Goal: Information Seeking & Learning: Find contact information

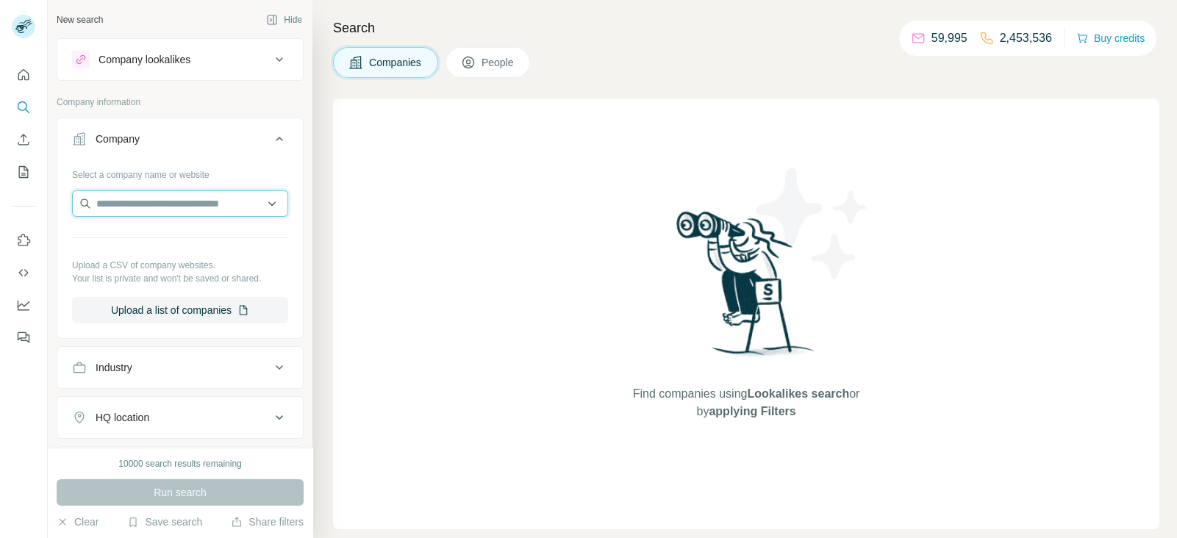
click at [204, 194] on input "text" at bounding box center [180, 203] width 216 height 26
paste input "**********"
paste input "text"
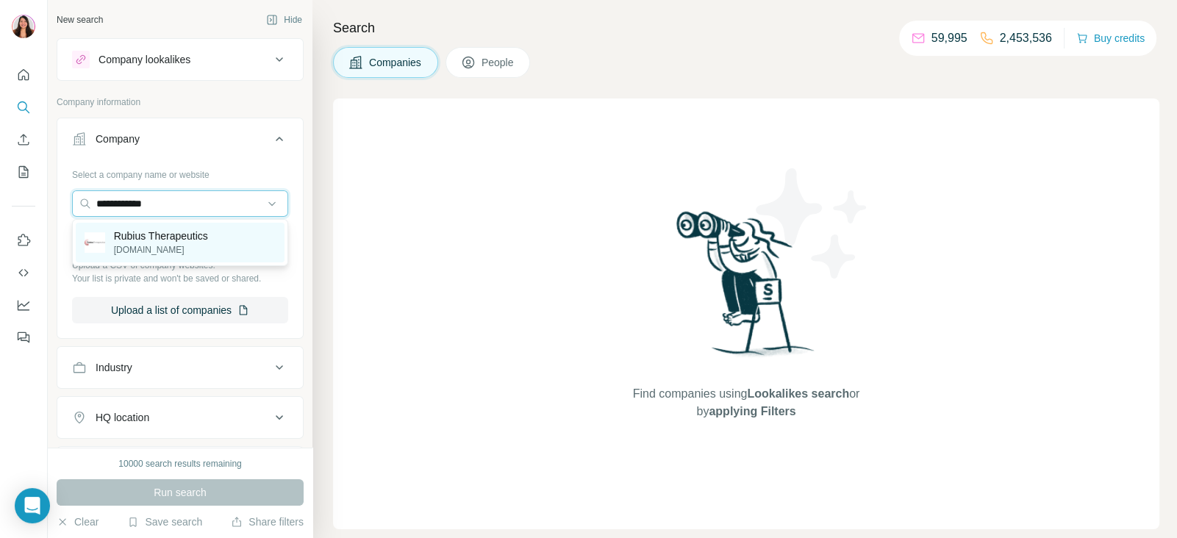
type input "**********"
click at [183, 231] on p "Rubius Therapeutics" at bounding box center [161, 236] width 94 height 15
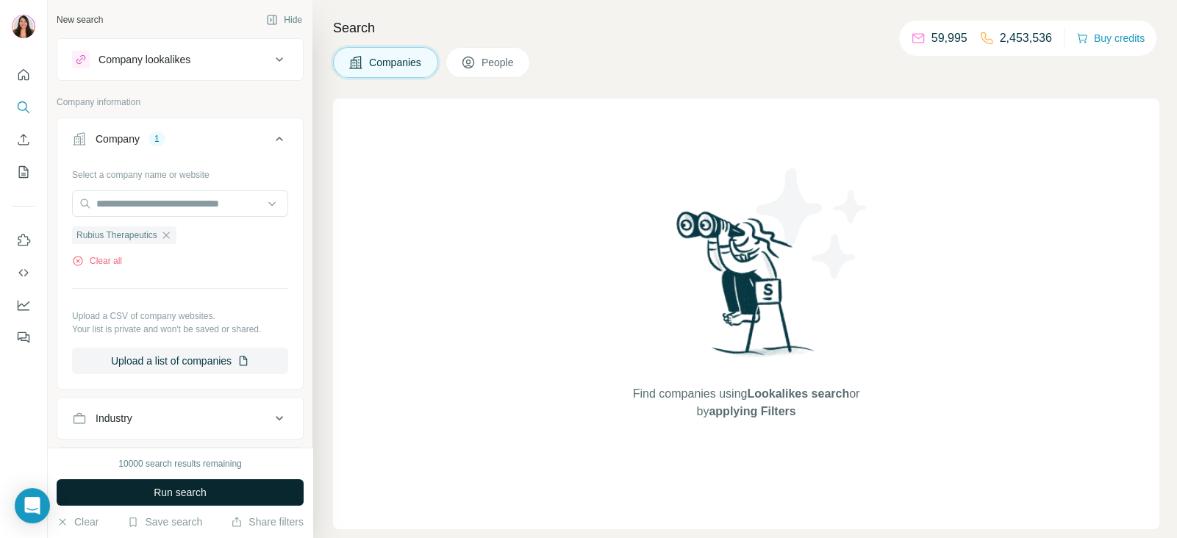
click at [183, 486] on span "Run search" at bounding box center [180, 492] width 53 height 15
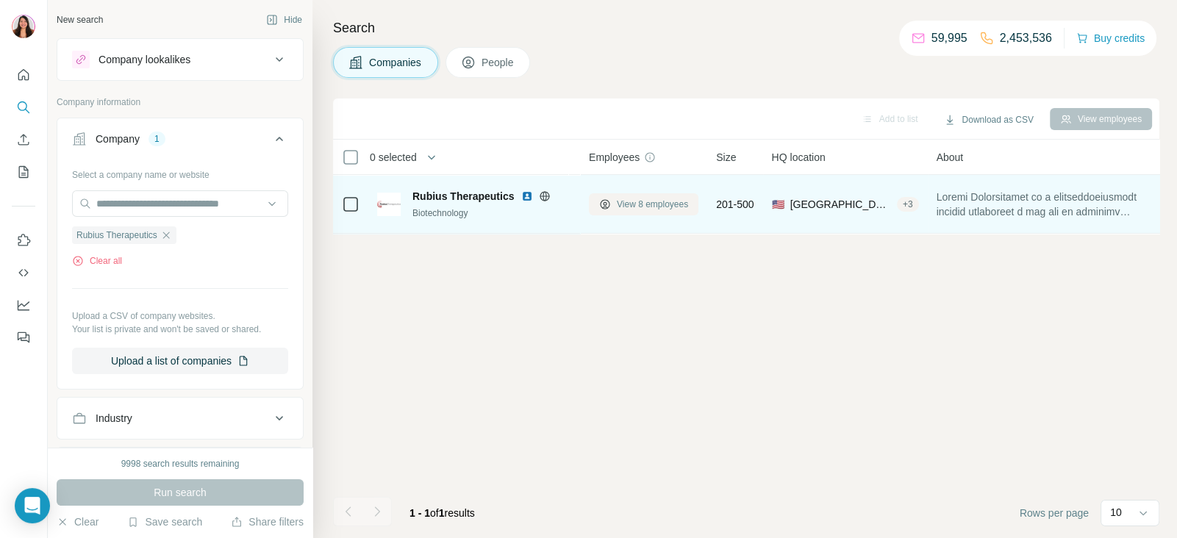
click at [613, 193] on button "View 8 employees" at bounding box center [644, 204] width 110 height 22
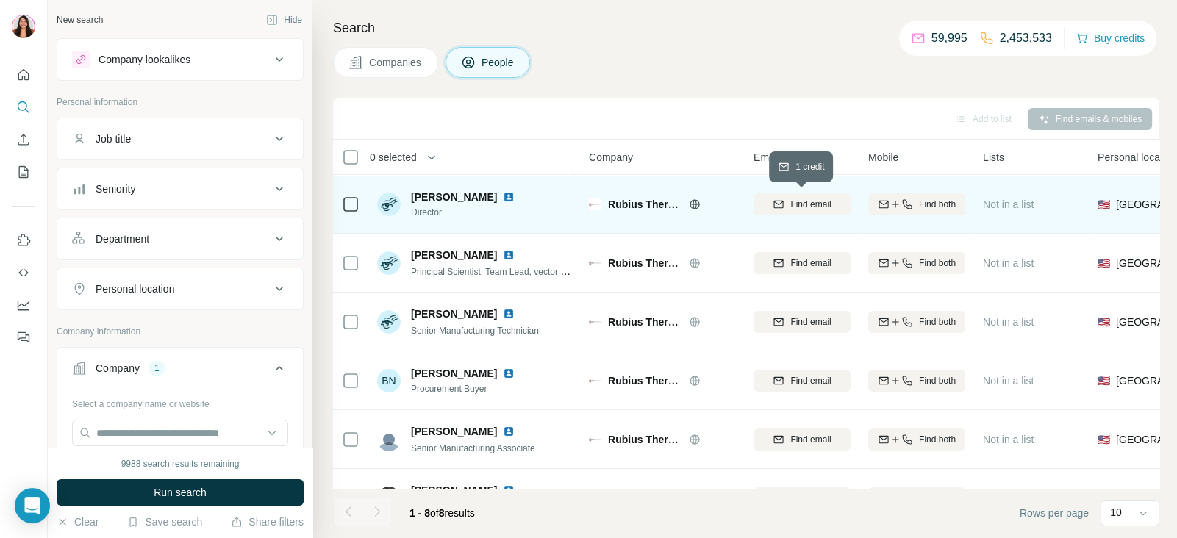
click at [782, 208] on icon "button" at bounding box center [778, 204] width 12 height 12
click at [940, 187] on div "Find both" at bounding box center [916, 204] width 97 height 40
click at [922, 215] on div "Find both" at bounding box center [916, 204] width 97 height 40
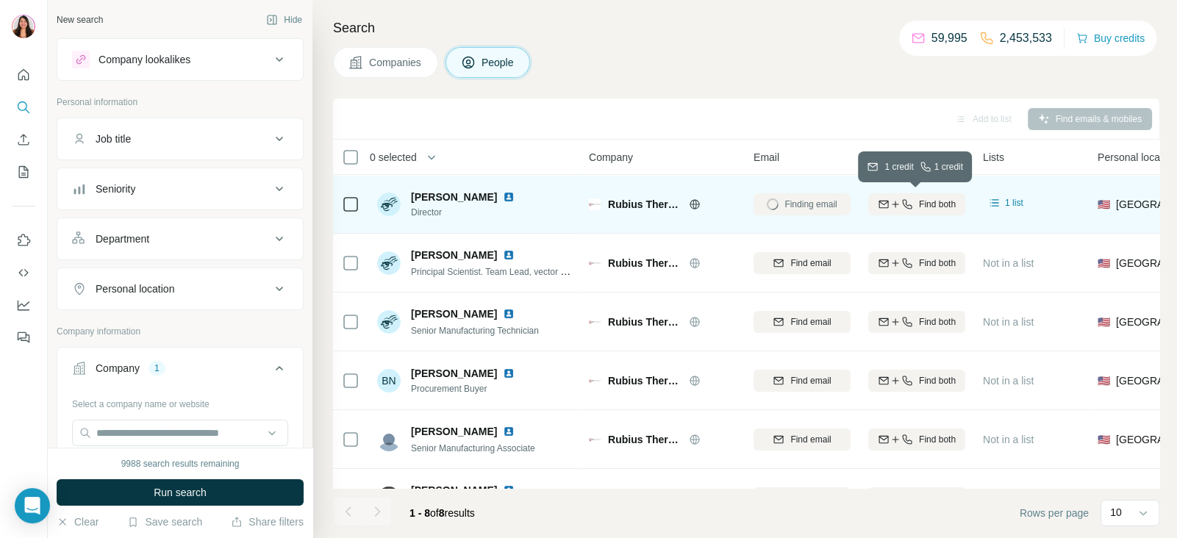
click at [919, 209] on span "Find both" at bounding box center [937, 204] width 37 height 13
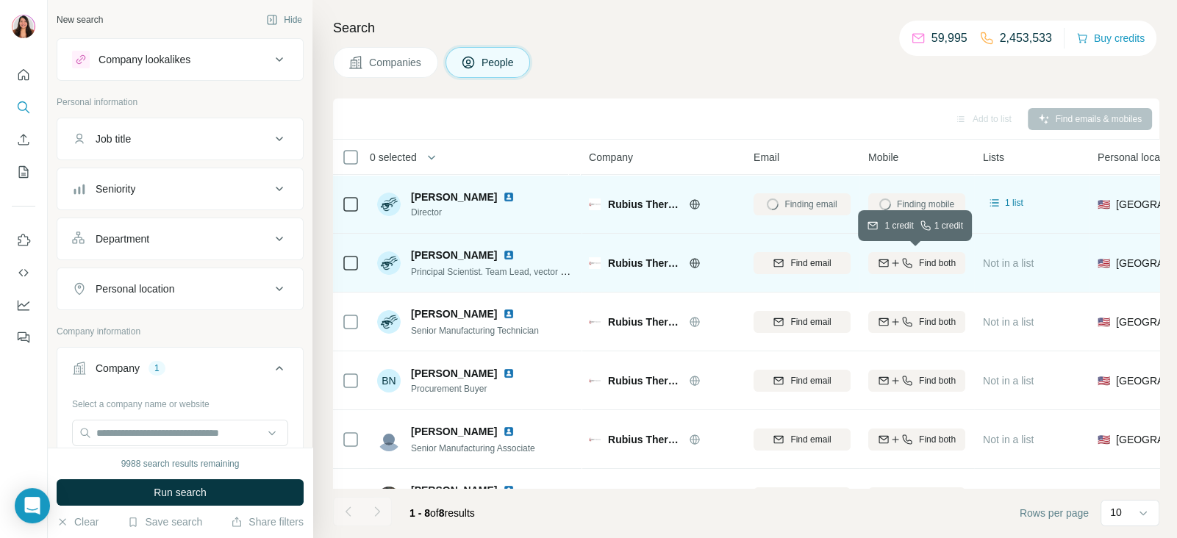
click at [885, 264] on icon "button" at bounding box center [883, 263] width 12 height 12
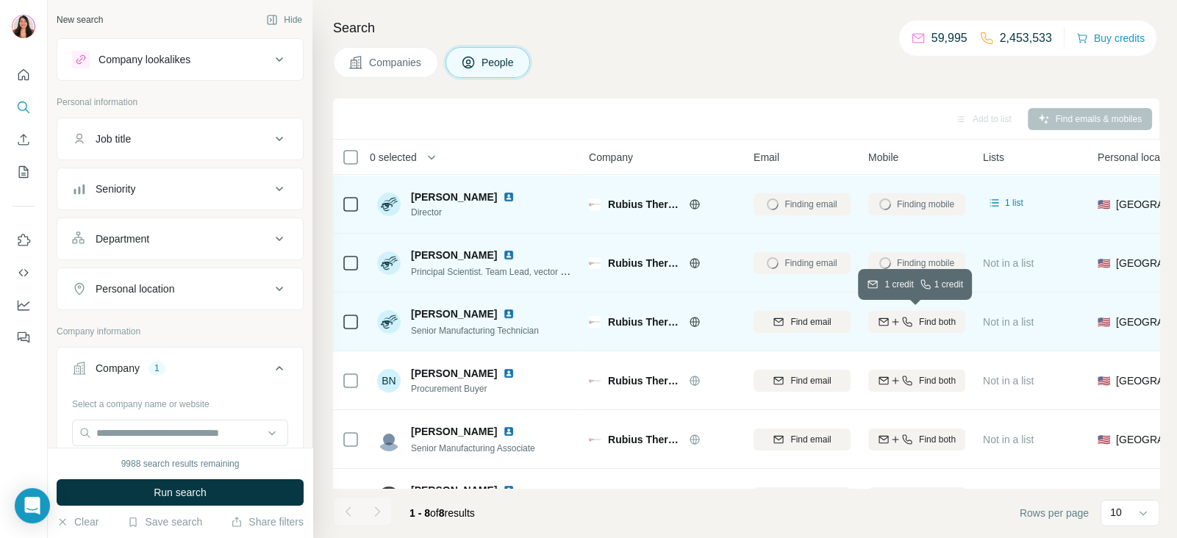
click at [901, 323] on icon "button" at bounding box center [907, 322] width 12 height 12
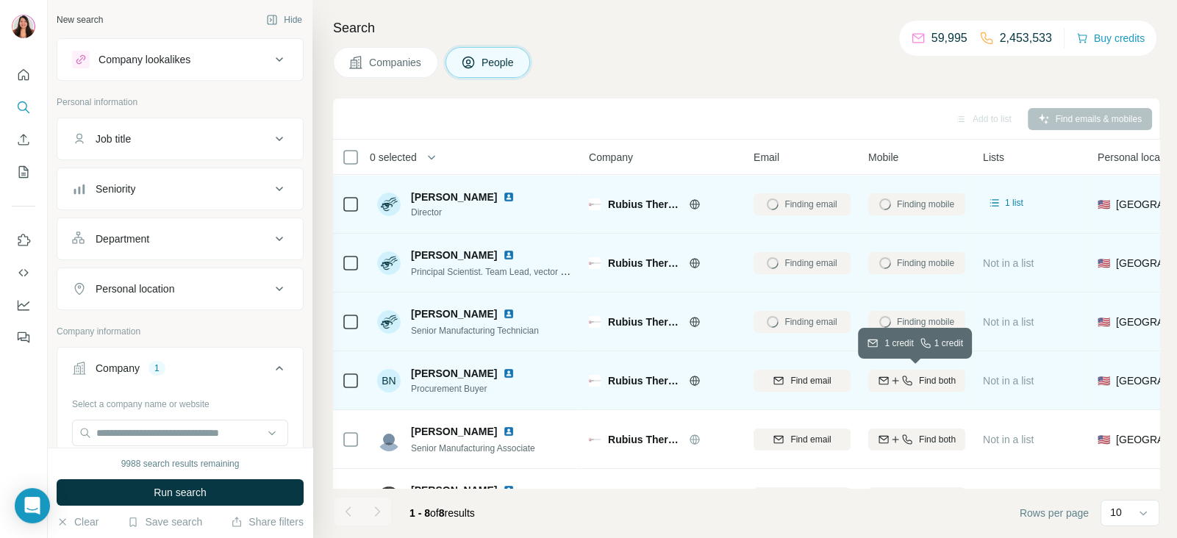
click at [905, 382] on icon "button" at bounding box center [907, 381] width 12 height 12
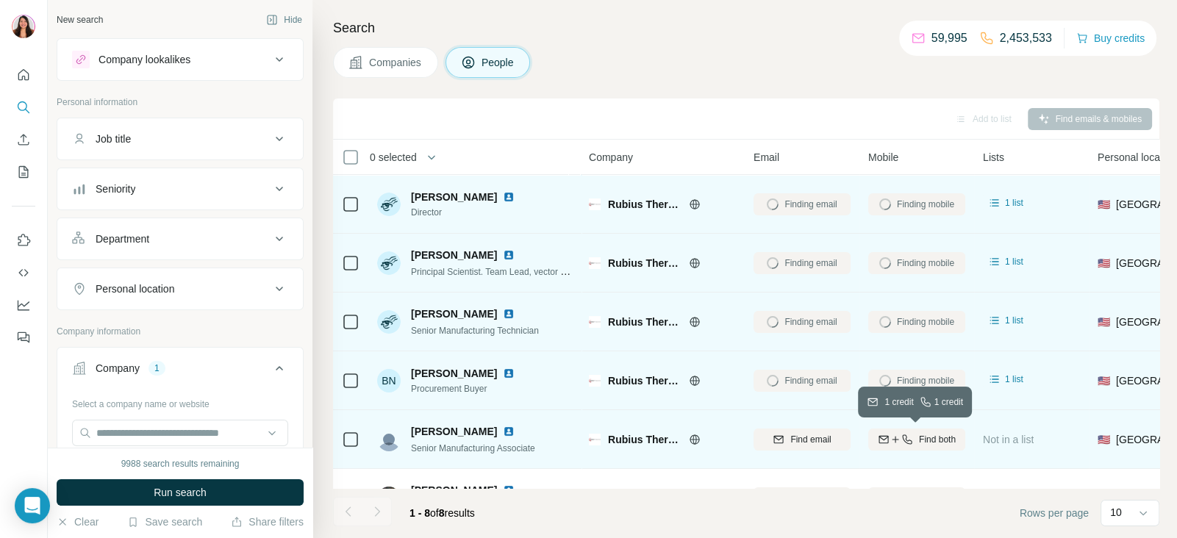
click at [910, 444] on icon "button" at bounding box center [907, 440] width 12 height 12
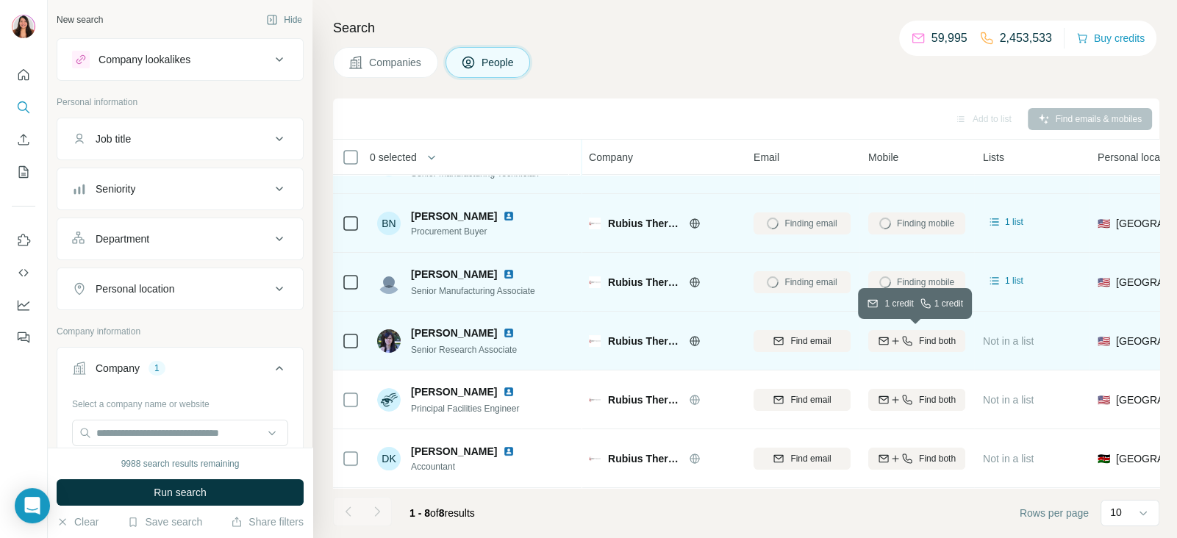
click at [908, 337] on icon "button" at bounding box center [907, 341] width 12 height 12
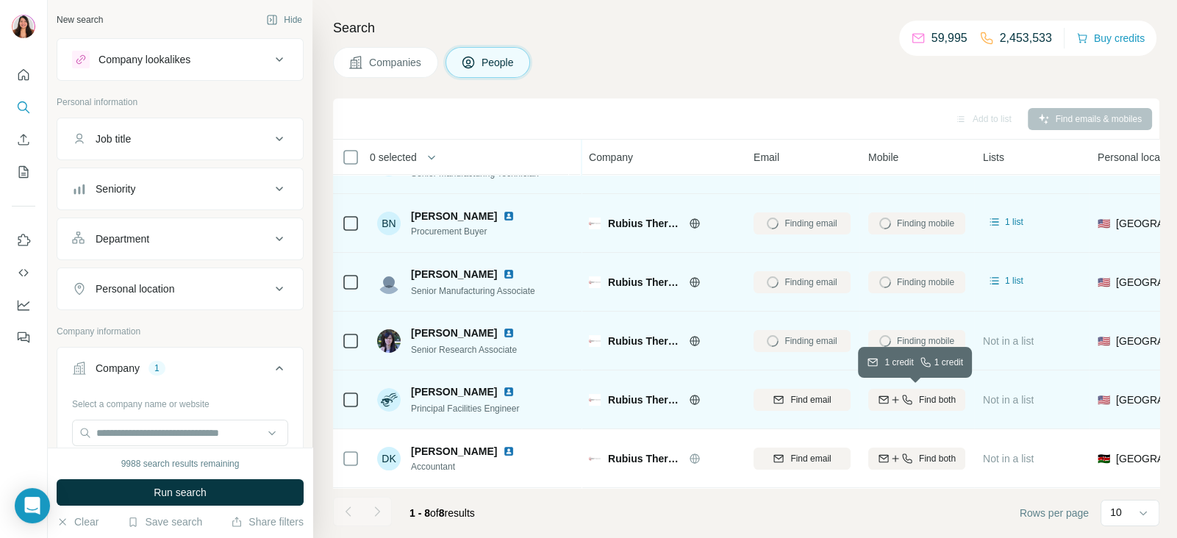
click at [914, 389] on button "Find both" at bounding box center [916, 400] width 97 height 22
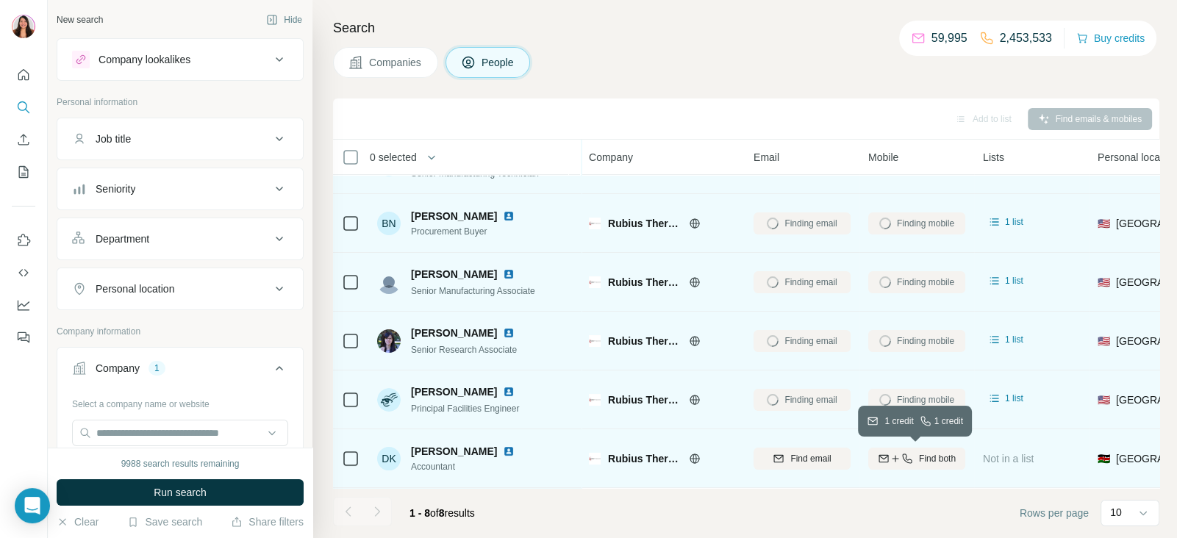
click at [919, 468] on button "Find both" at bounding box center [916, 459] width 97 height 22
